Goal: Task Accomplishment & Management: Complete application form

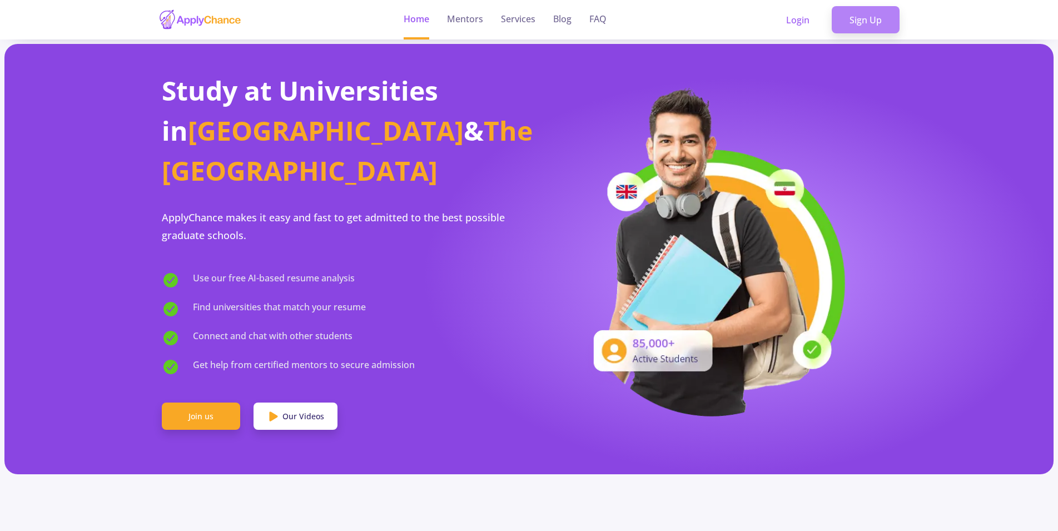
click at [879, 26] on link "Sign Up" at bounding box center [866, 20] width 68 height 28
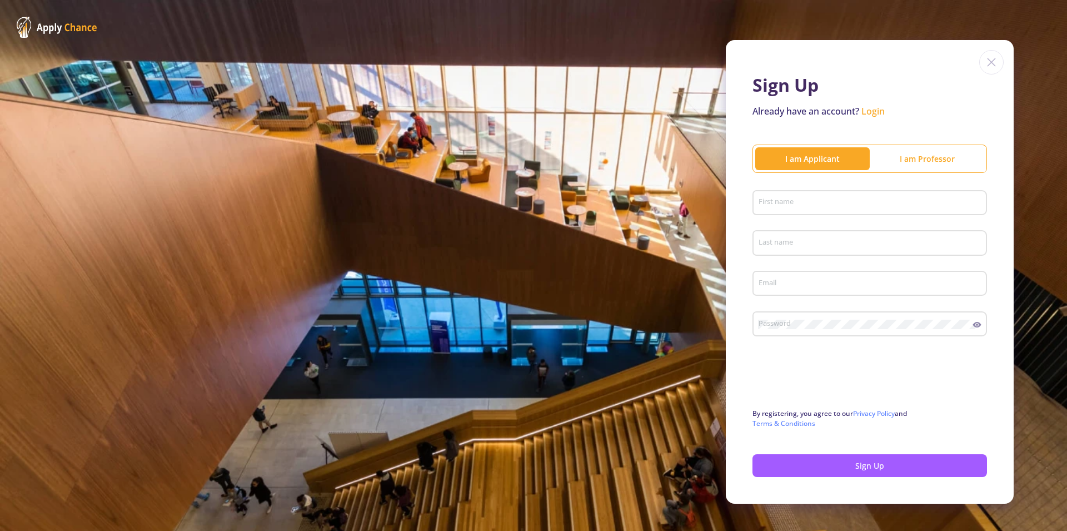
click at [779, 195] on div "First name" at bounding box center [870, 200] width 224 height 29
type input "sali"
click at [777, 249] on div "Last name" at bounding box center [870, 240] width 224 height 29
type input "mali"
paste input "[EMAIL_ADDRESS][DOMAIN_NAME]"
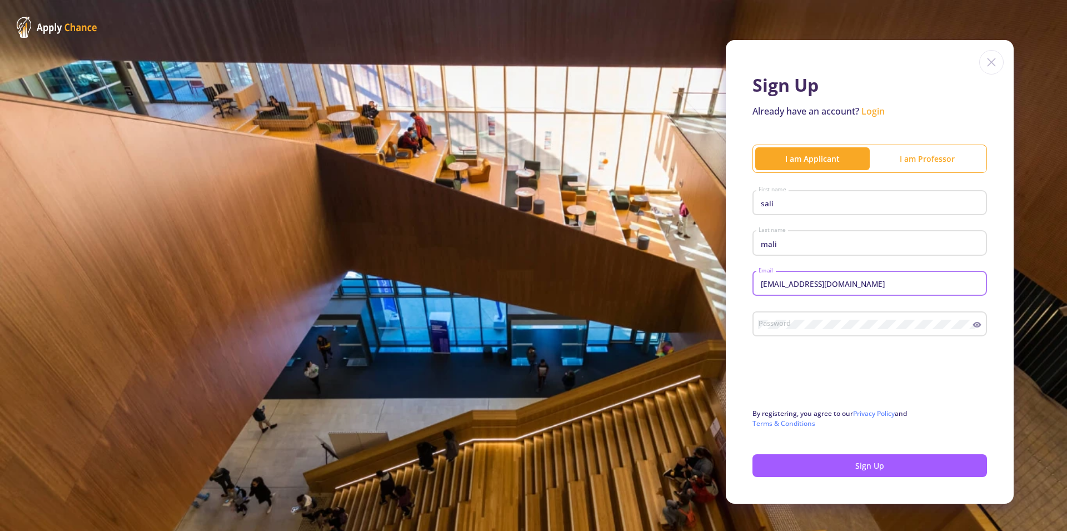
click at [780, 289] on input "[EMAIL_ADDRESS][DOMAIN_NAME]" at bounding box center [871, 284] width 227 height 10
type input "[EMAIL_ADDRESS][DOMAIN_NAME]"
click at [787, 330] on div "Password" at bounding box center [865, 321] width 215 height 29
click at [810, 469] on button "Sign Up" at bounding box center [870, 465] width 235 height 23
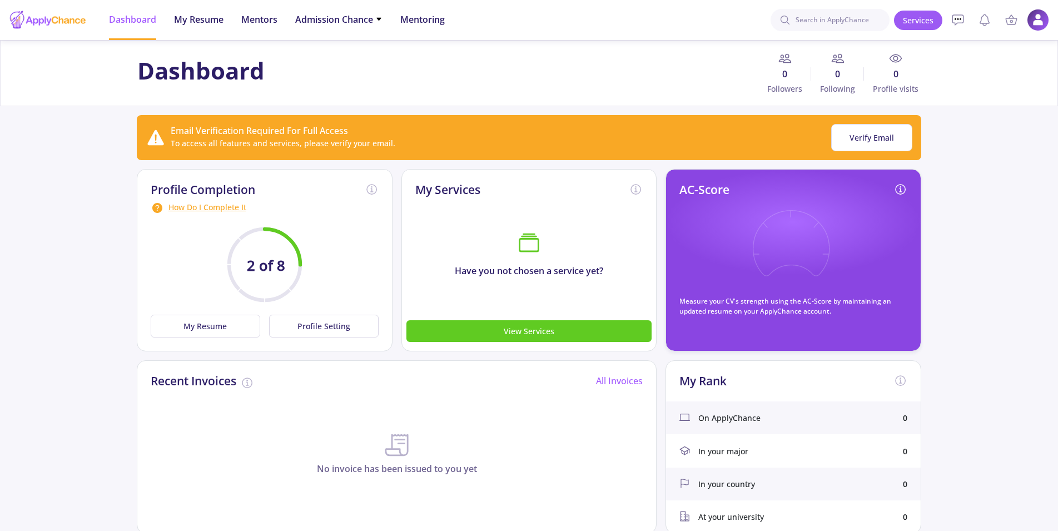
click at [188, 77] on h1 "Dashboard" at bounding box center [200, 71] width 127 height 28
click at [60, 17] on div at bounding box center [48, 20] width 78 height 28
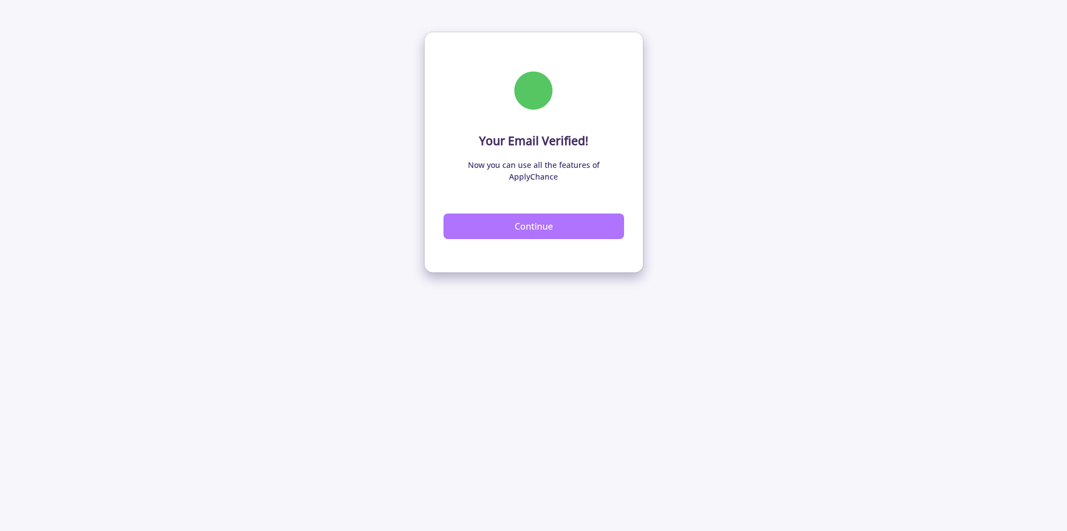
click at [512, 213] on button "Continue" at bounding box center [534, 226] width 181 height 26
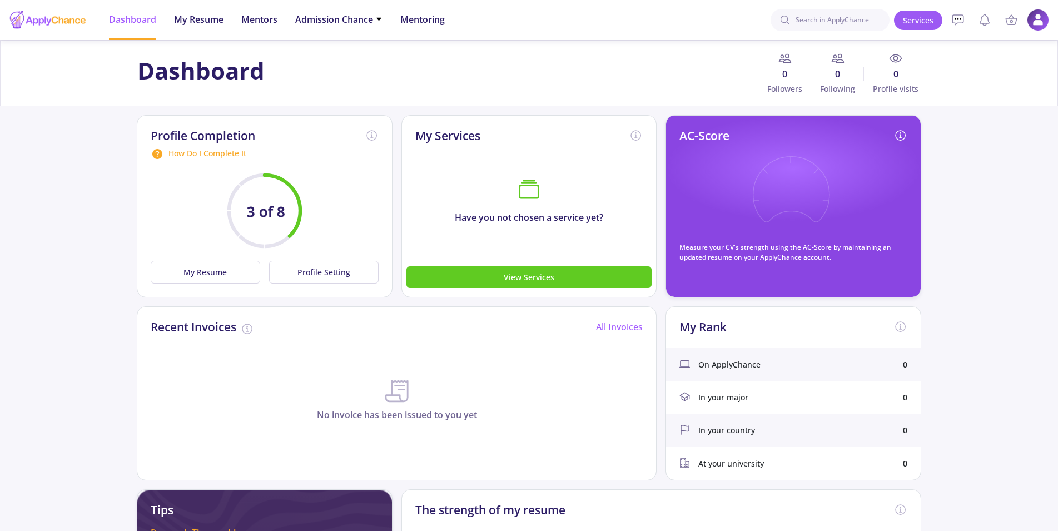
click at [64, 27] on div at bounding box center [48, 20] width 78 height 28
